Goal: Task Accomplishment & Management: Use online tool/utility

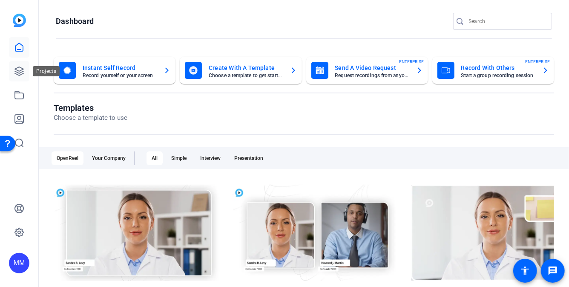
click at [18, 74] on icon at bounding box center [19, 71] width 10 height 10
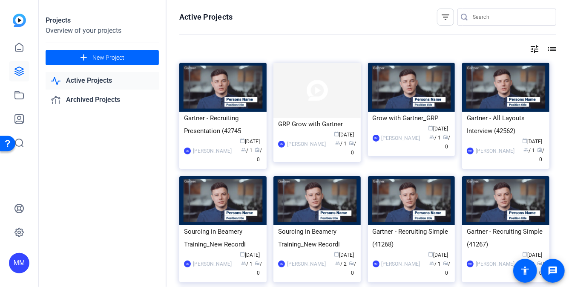
click at [480, 14] on input "Search" at bounding box center [511, 17] width 77 height 10
type input "beamery part 1"
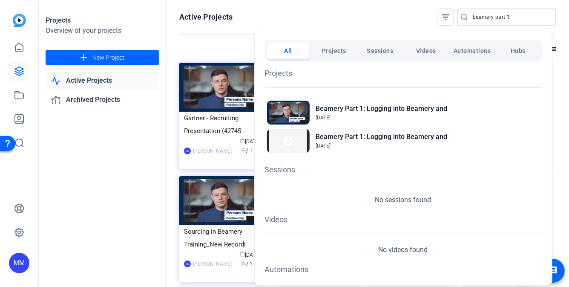
click at [555, 136] on div at bounding box center [284, 143] width 569 height 287
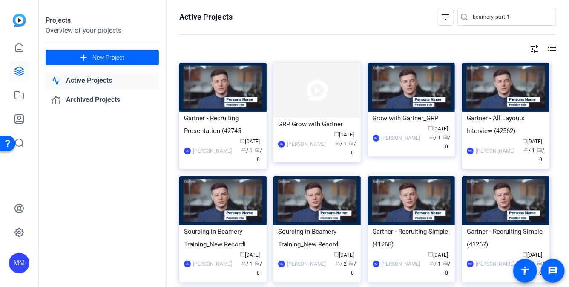
click at [507, 19] on input "beamery part 1" at bounding box center [511, 17] width 77 height 10
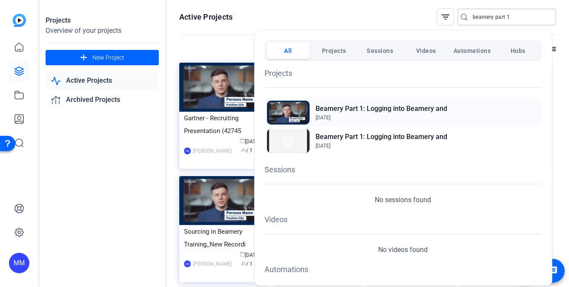
click at [382, 106] on h2 "Beamery Part 1: Logging into Beamery and" at bounding box center [382, 109] width 132 height 10
click at [112, 79] on div at bounding box center [284, 143] width 569 height 287
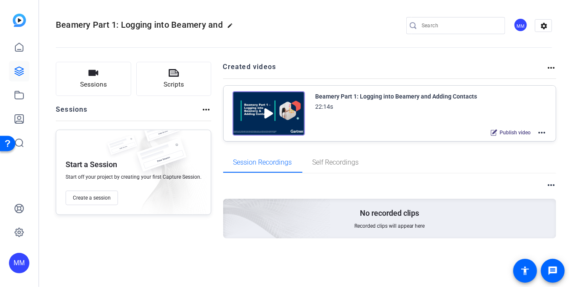
click at [540, 130] on mat-icon "more_horiz" at bounding box center [542, 132] width 10 height 10
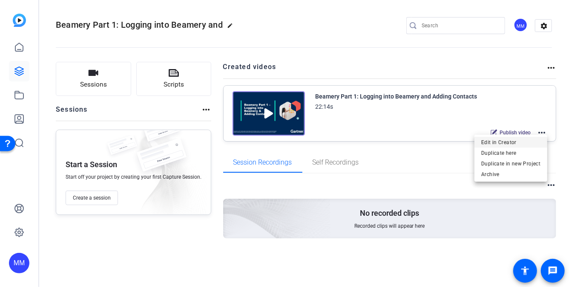
click at [529, 141] on span "Edit in Creator" at bounding box center [511, 142] width 59 height 10
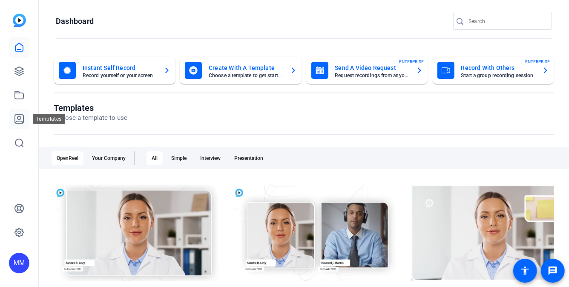
click at [23, 121] on icon at bounding box center [19, 119] width 9 height 9
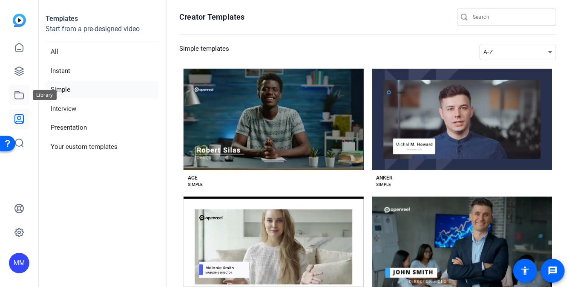
click at [26, 92] on link at bounding box center [19, 95] width 20 height 20
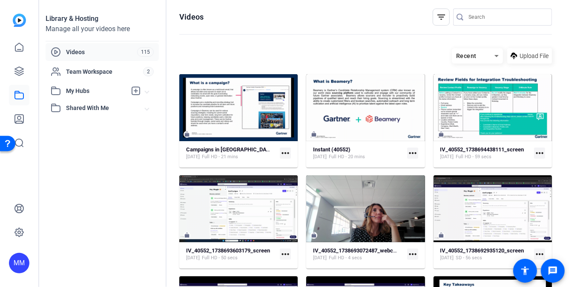
click at [492, 55] on icon at bounding box center [497, 56] width 10 height 10
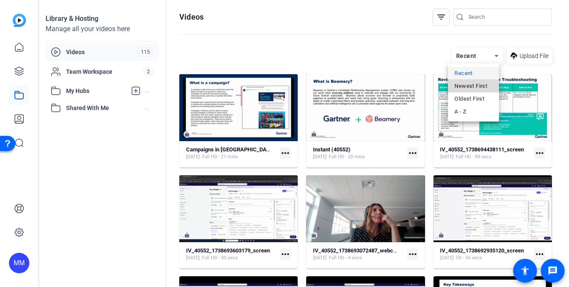
click at [483, 87] on span "Newest First" at bounding box center [471, 86] width 33 height 10
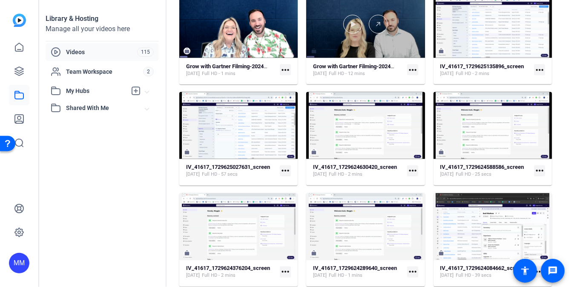
scroll to position [716, 0]
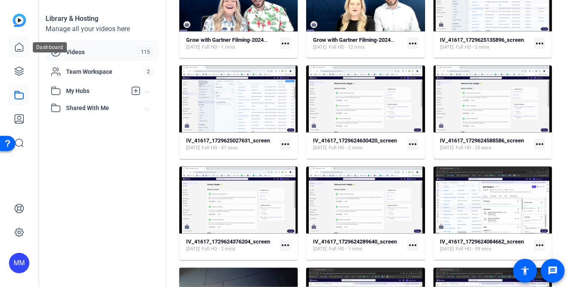
click at [16, 52] on icon at bounding box center [19, 47] width 10 height 10
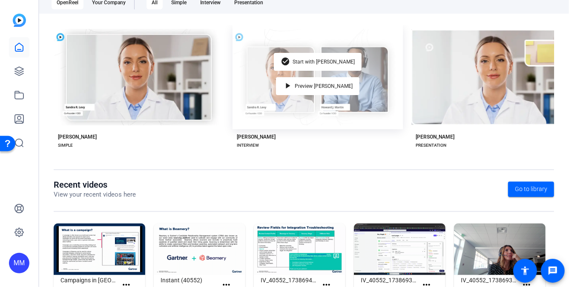
scroll to position [198, 0]
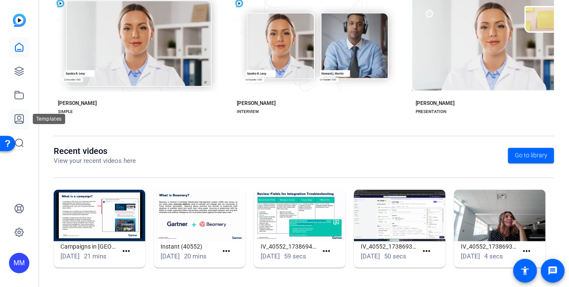
click at [22, 112] on link at bounding box center [19, 119] width 20 height 20
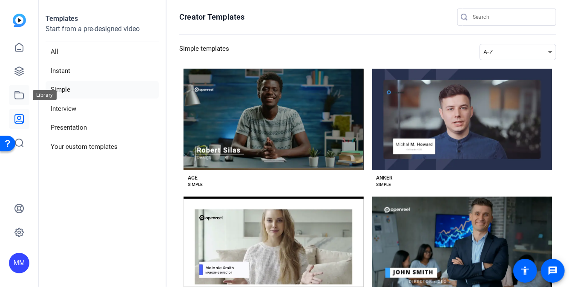
click at [20, 96] on icon at bounding box center [19, 95] width 10 height 10
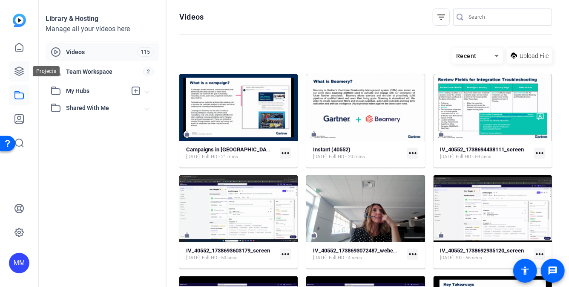
click at [24, 66] on icon at bounding box center [19, 71] width 10 height 10
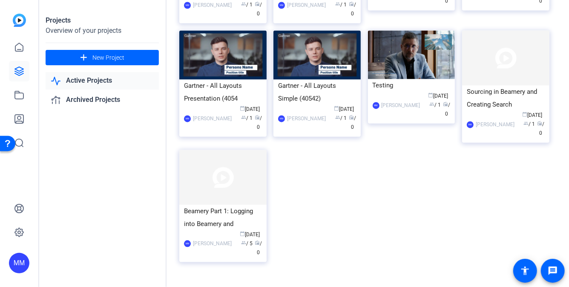
scroll to position [841, 0]
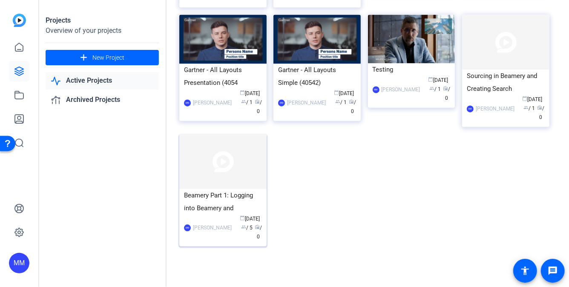
click at [243, 189] on div "Beamery Part 1: Logging into Beamery and" at bounding box center [223, 202] width 78 height 26
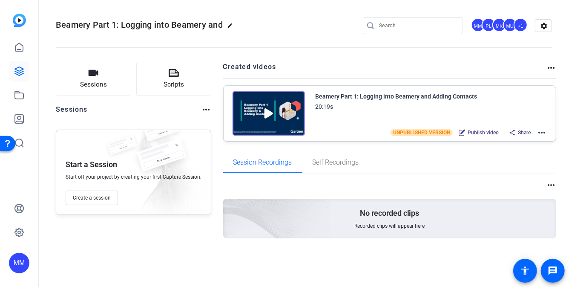
click at [545, 130] on mat-icon "more_horiz" at bounding box center [542, 132] width 10 height 10
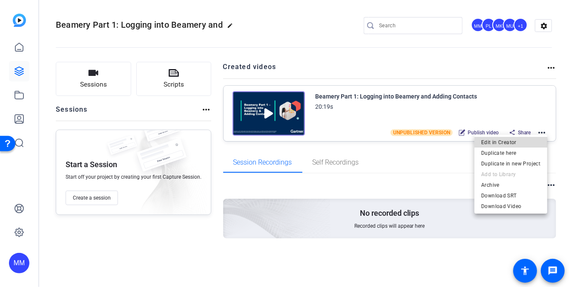
click at [537, 143] on span "Edit in Creator" at bounding box center [511, 142] width 59 height 10
